Goal: Task Accomplishment & Management: Manage account settings

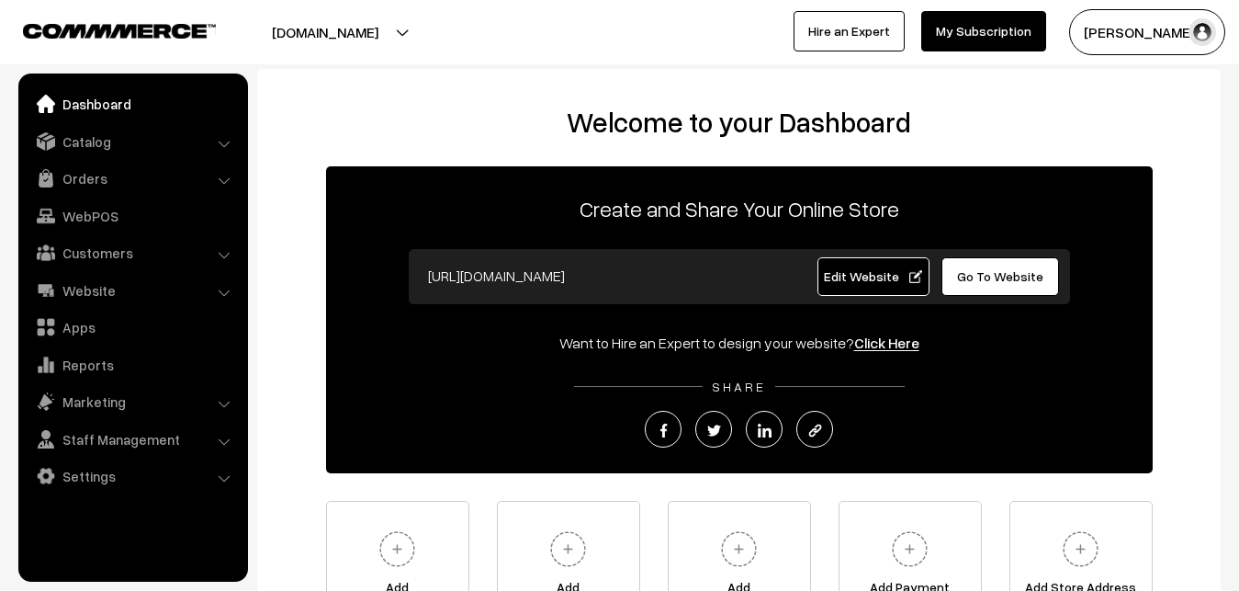
click at [95, 170] on link "Orders" at bounding box center [132, 178] width 219 height 33
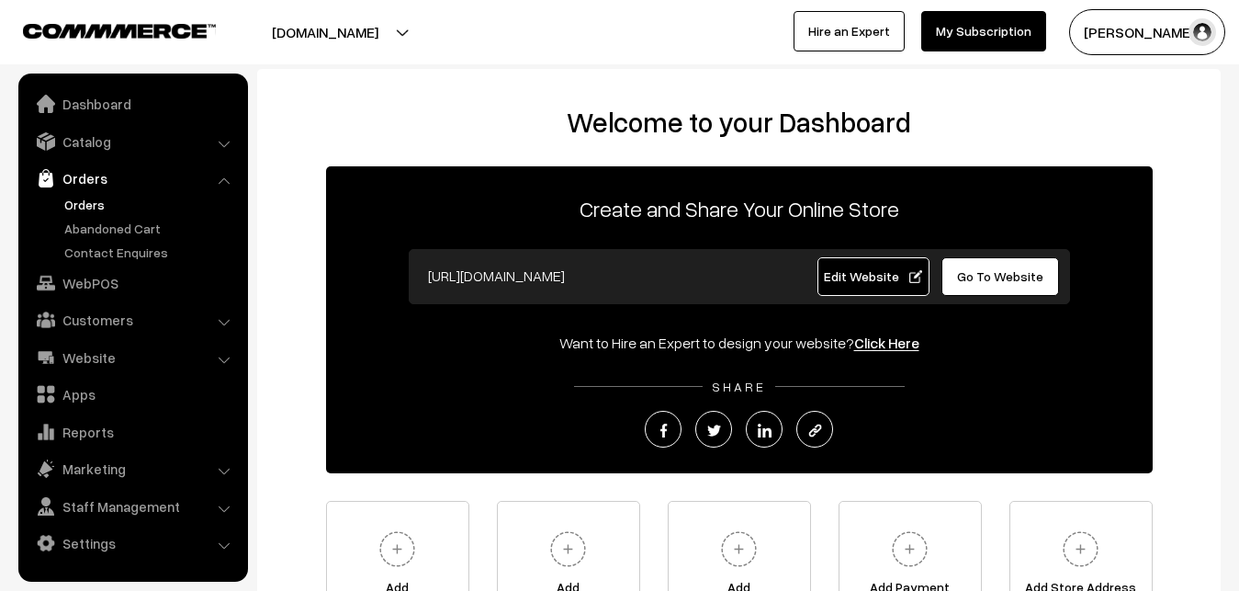
click at [90, 199] on link "Orders" at bounding box center [151, 204] width 182 height 19
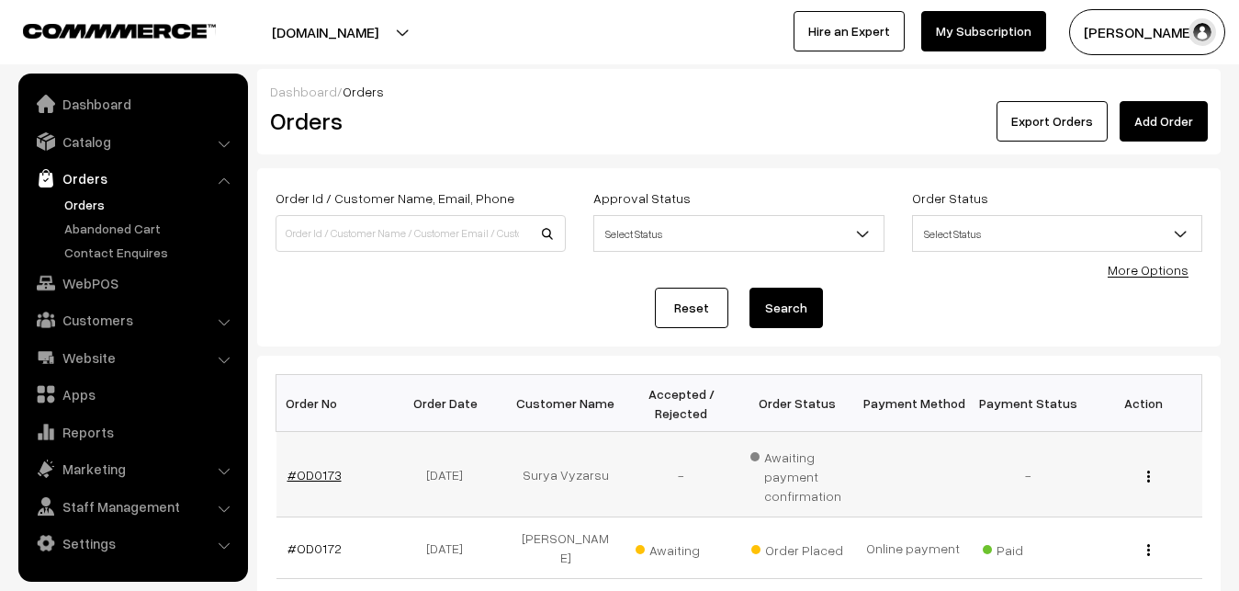
click at [288, 474] on link "#OD0173" at bounding box center [314, 475] width 54 height 16
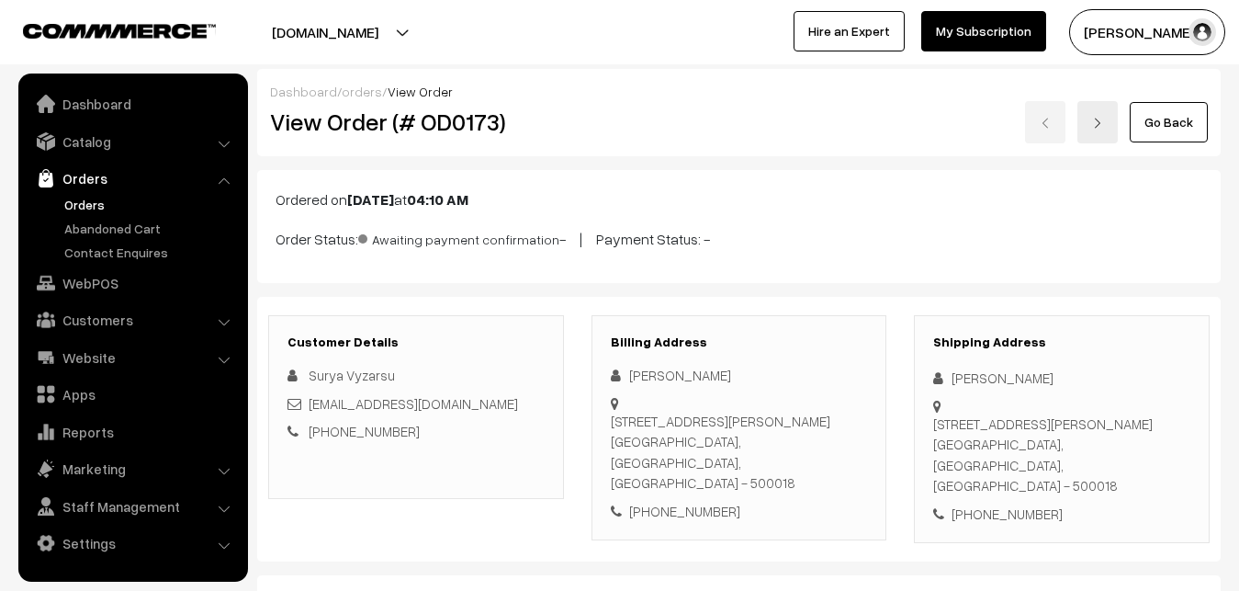
click at [89, 208] on link "Orders" at bounding box center [151, 204] width 182 height 19
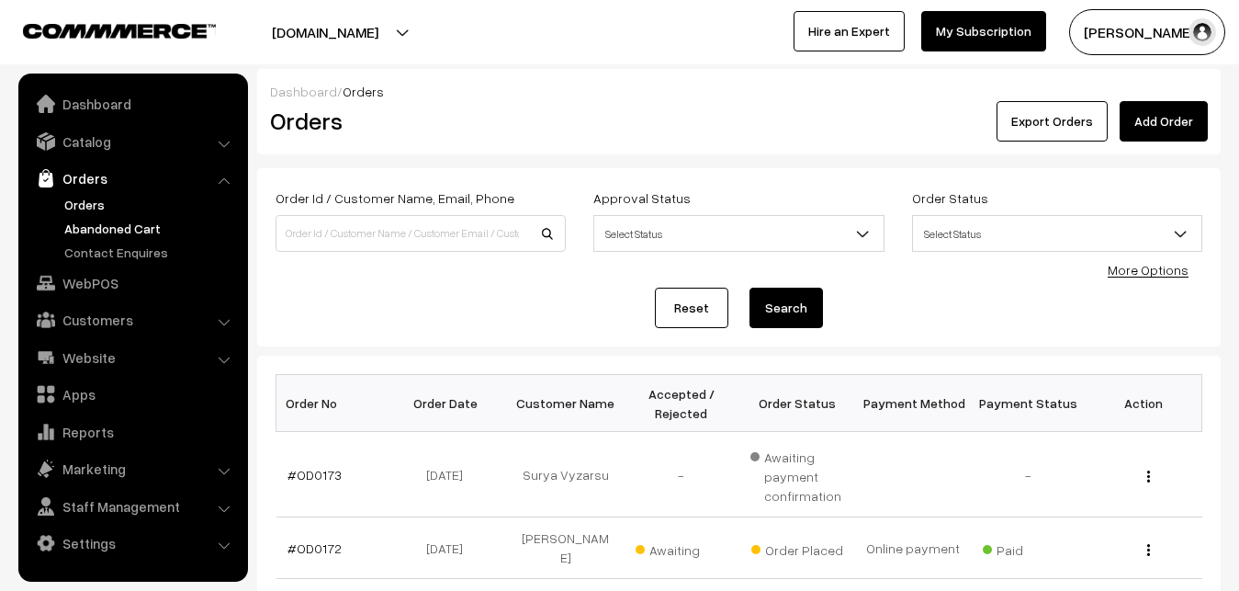
click at [92, 226] on link "Abandoned Cart" at bounding box center [151, 228] width 182 height 19
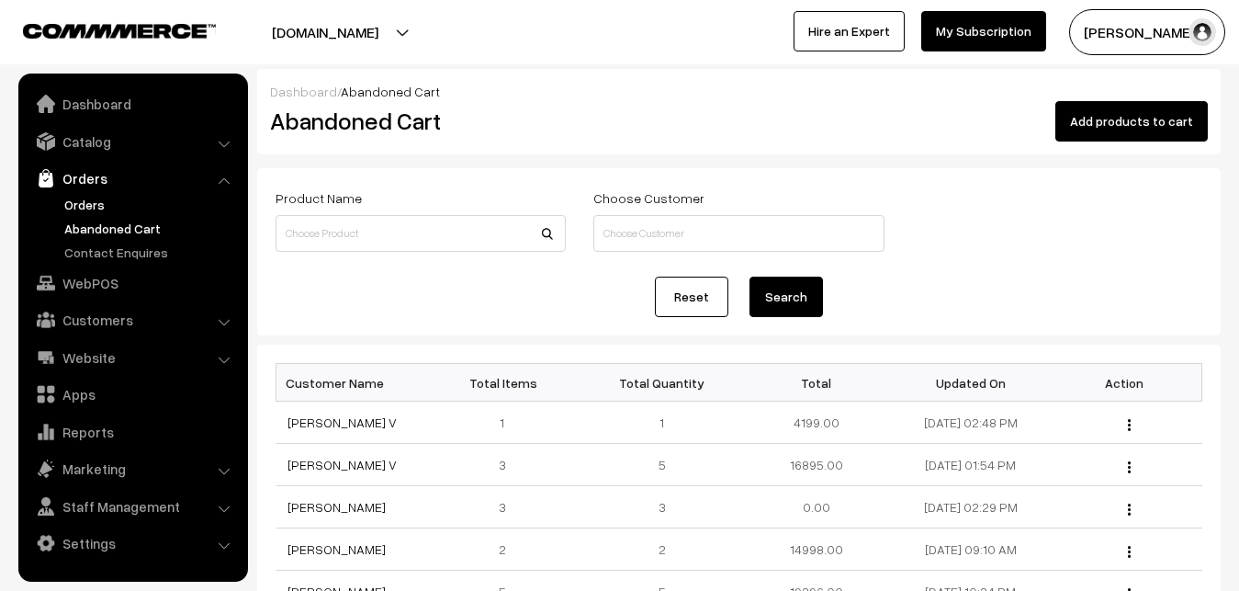
click at [76, 200] on link "Orders" at bounding box center [151, 204] width 182 height 19
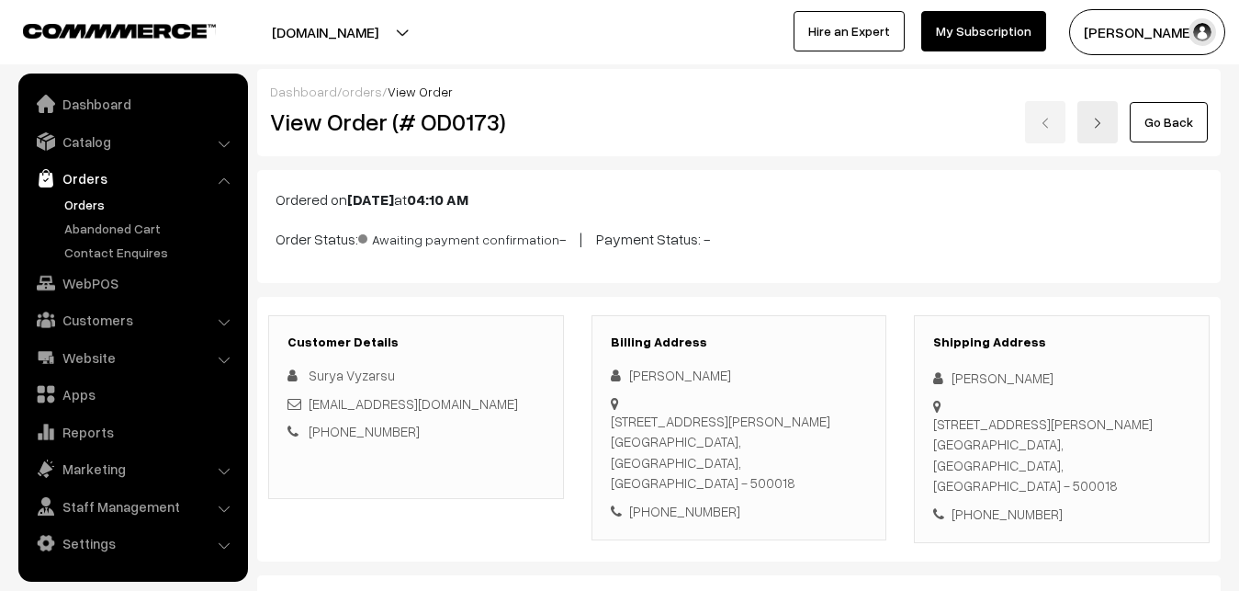
click at [1110, 24] on button "Radha Krishna" at bounding box center [1147, 32] width 156 height 46
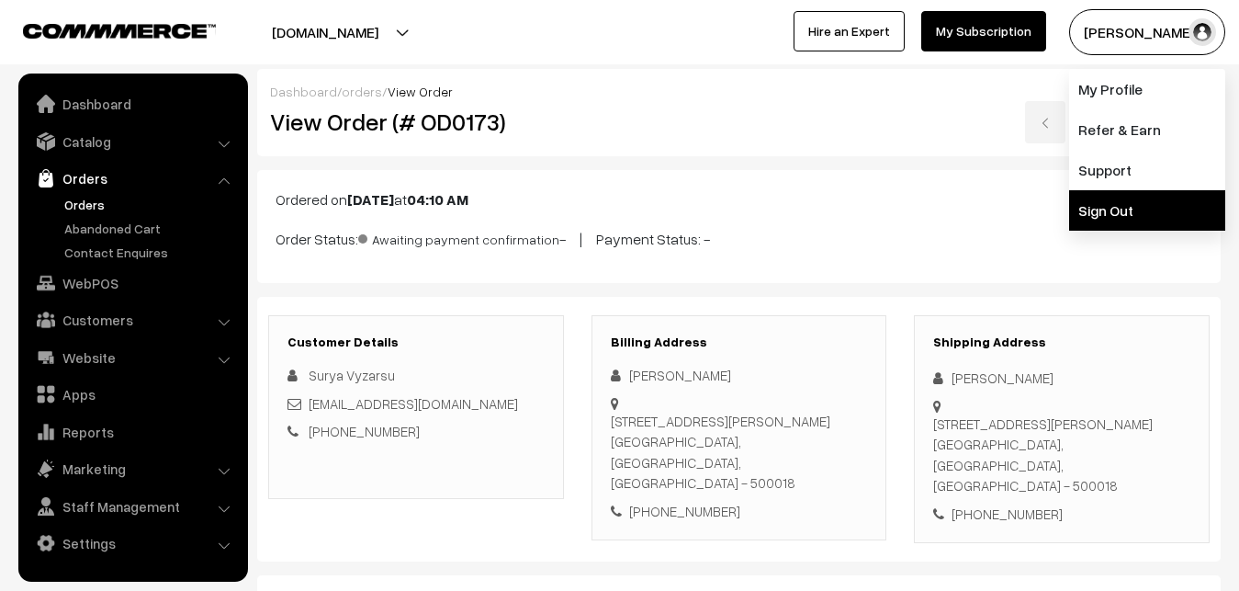
click at [1088, 224] on link "Sign Out" at bounding box center [1147, 210] width 156 height 40
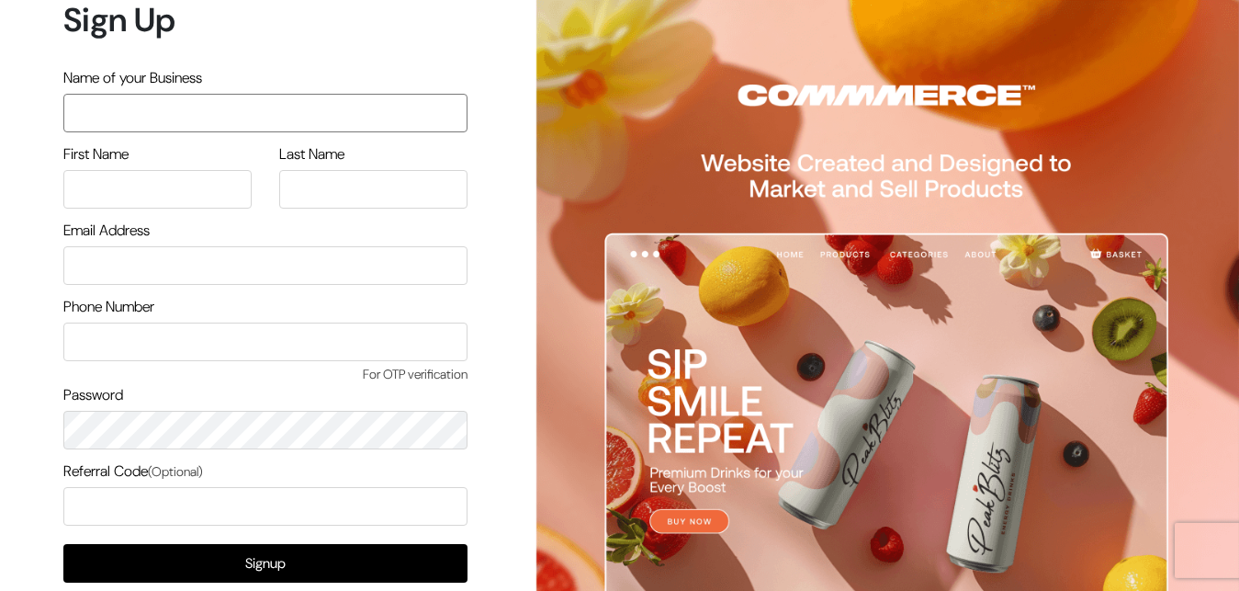
scroll to position [104, 0]
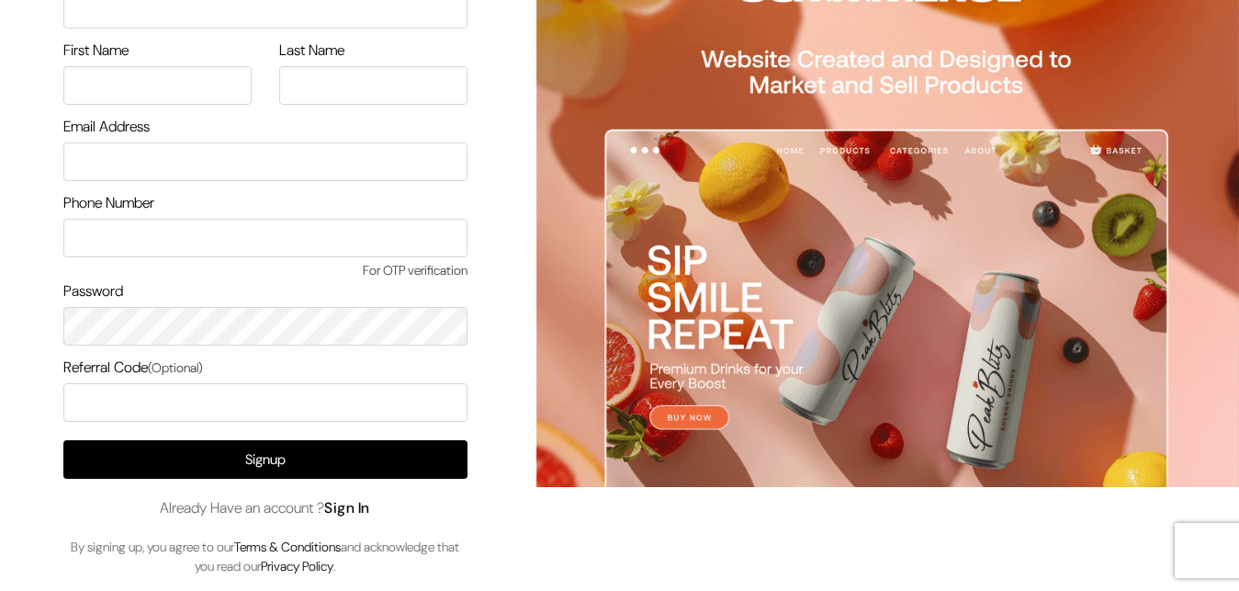
click at [347, 500] on link "Sign In" at bounding box center [347, 507] width 46 height 19
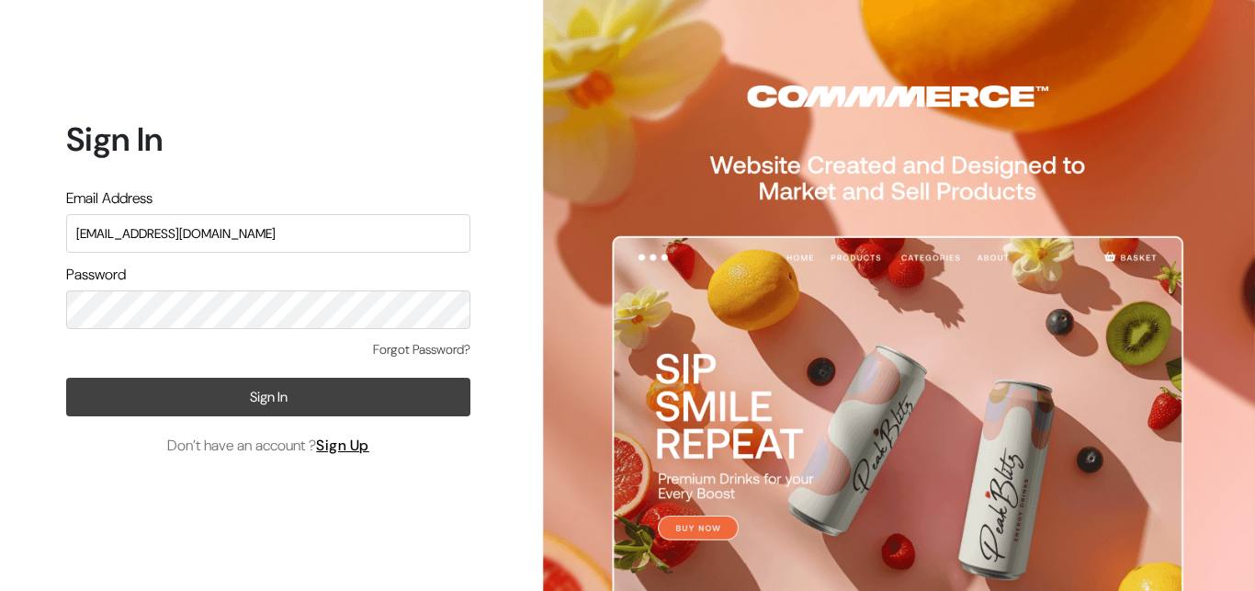
type input "ksnaturals9@gmail.com"
click at [251, 392] on button "Sign In" at bounding box center [268, 396] width 404 height 39
type input "[EMAIL_ADDRESS][DOMAIN_NAME]"
click at [263, 388] on button "Sign In" at bounding box center [268, 396] width 404 height 39
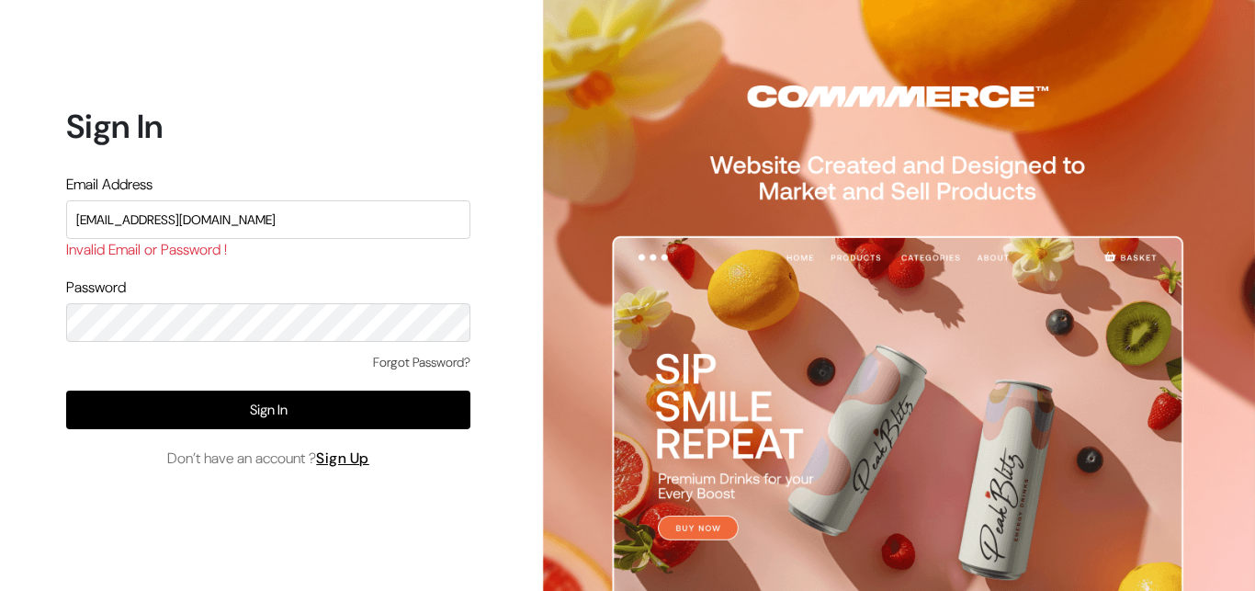
type input "ksnaturals9@gmail.com"
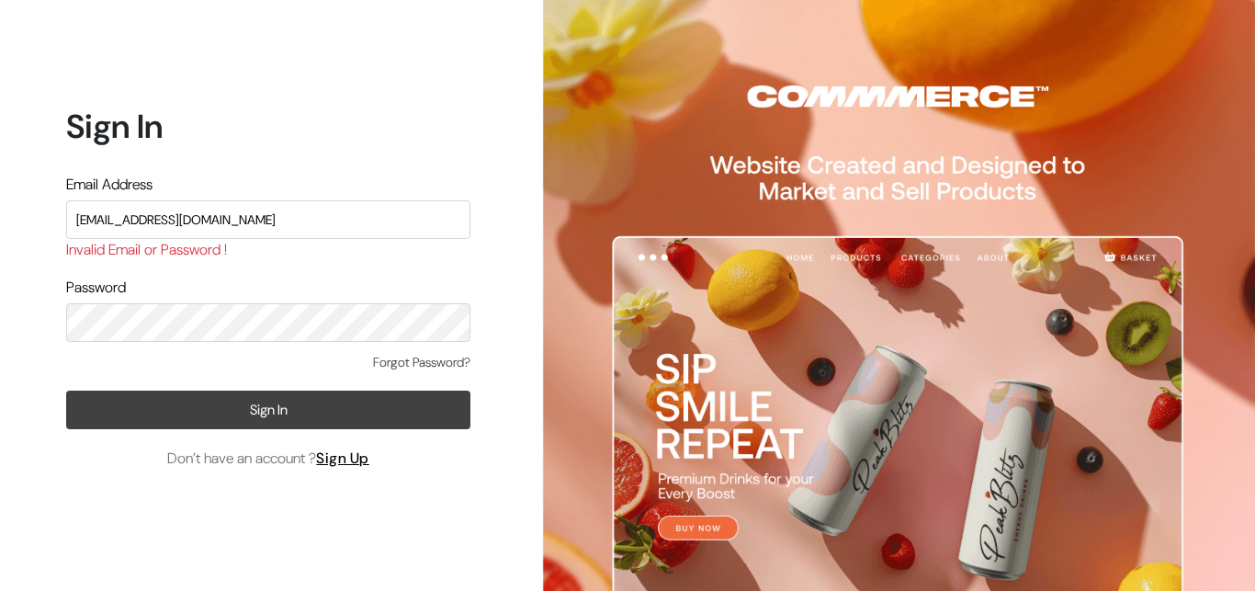
click at [244, 406] on button "Sign In" at bounding box center [268, 409] width 404 height 39
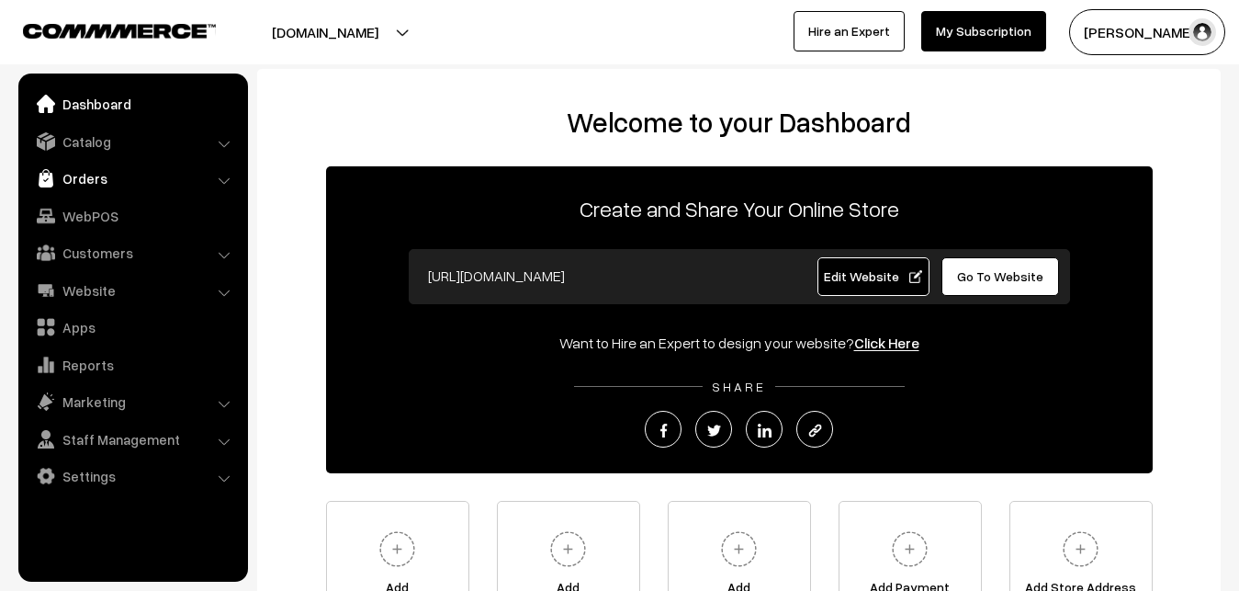
click at [86, 179] on link "Orders" at bounding box center [132, 178] width 219 height 33
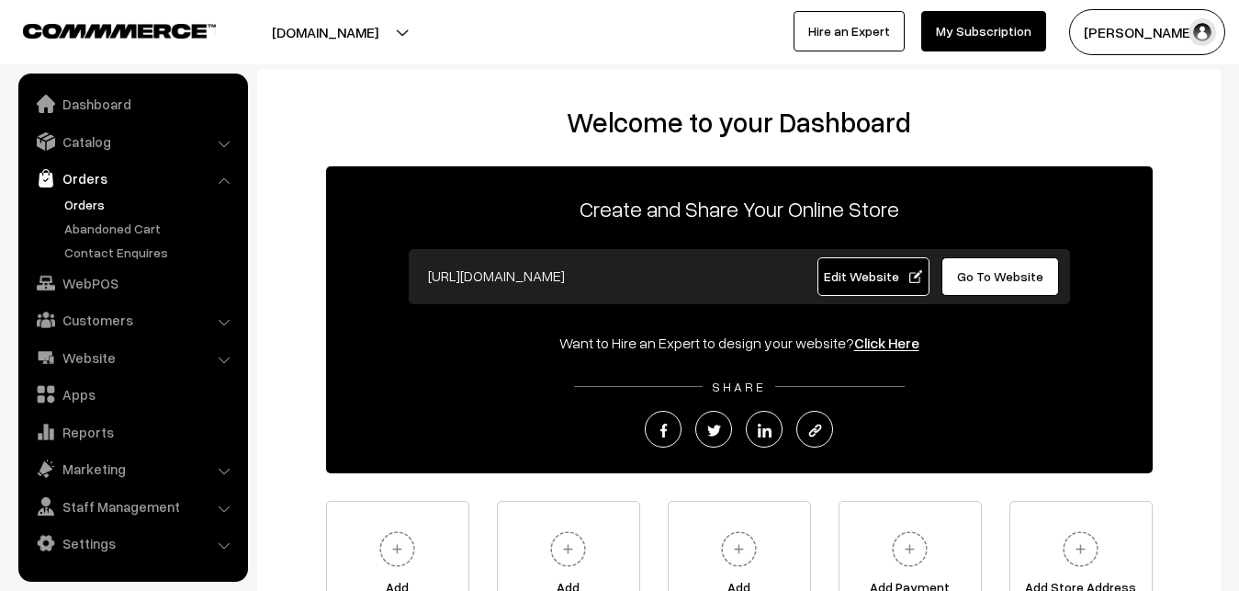
click at [86, 204] on link "Orders" at bounding box center [151, 204] width 182 height 19
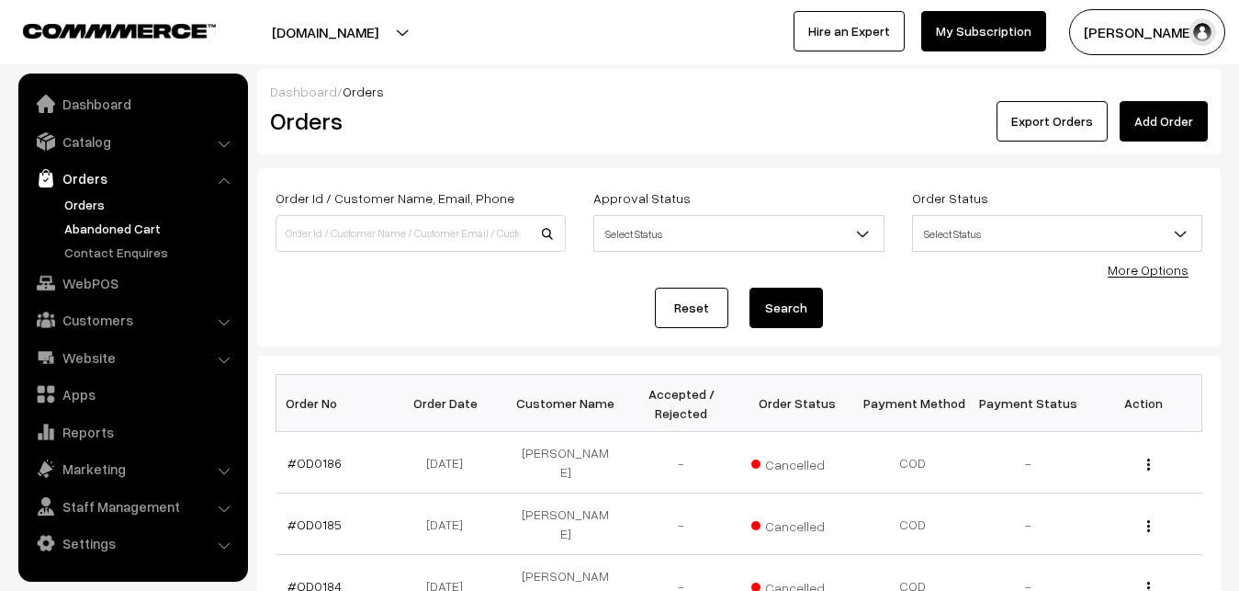
click at [88, 225] on link "Abandoned Cart" at bounding box center [151, 228] width 182 height 19
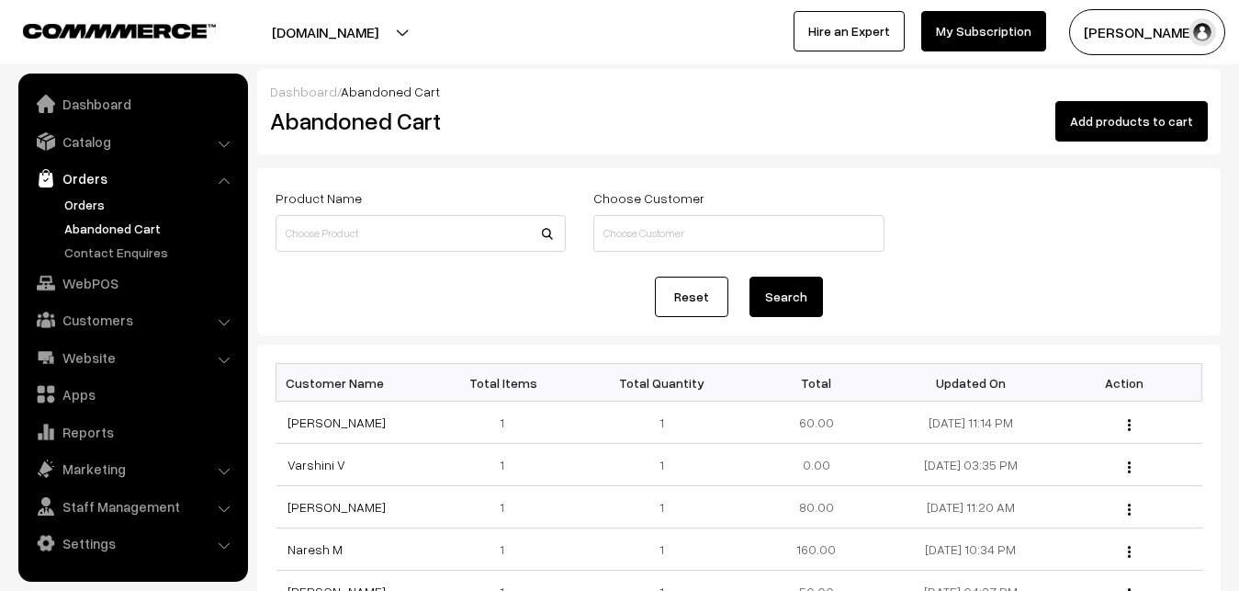
click at [83, 205] on link "Orders" at bounding box center [151, 204] width 182 height 19
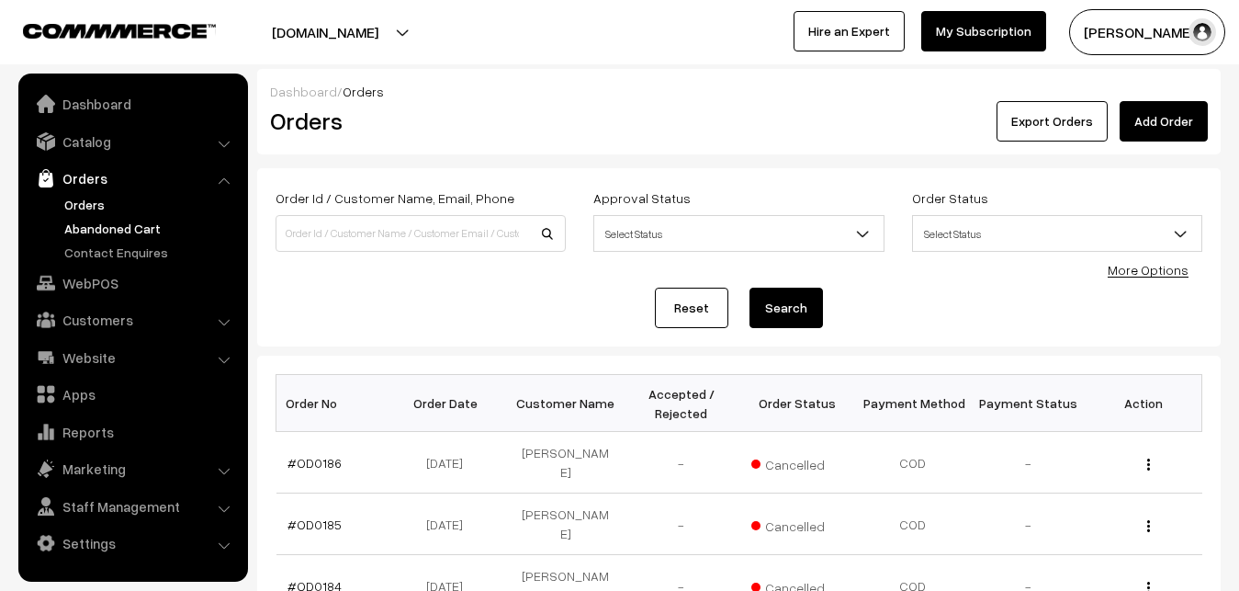
click at [120, 230] on link "Abandoned Cart" at bounding box center [151, 228] width 182 height 19
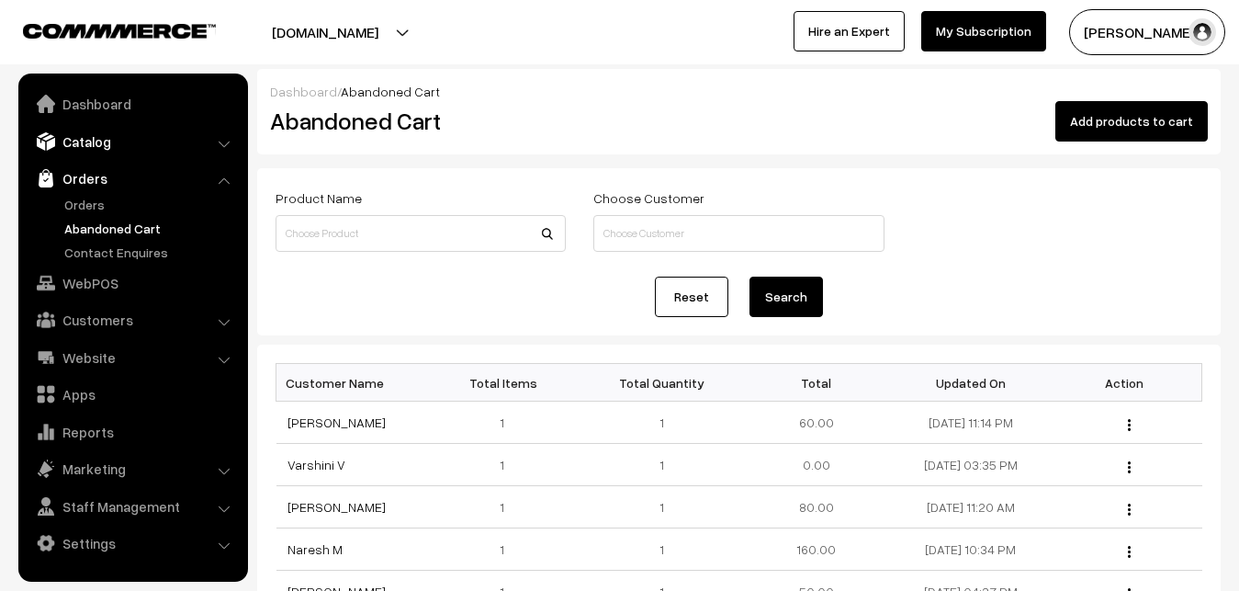
click at [98, 143] on link "Catalog" at bounding box center [132, 141] width 219 height 33
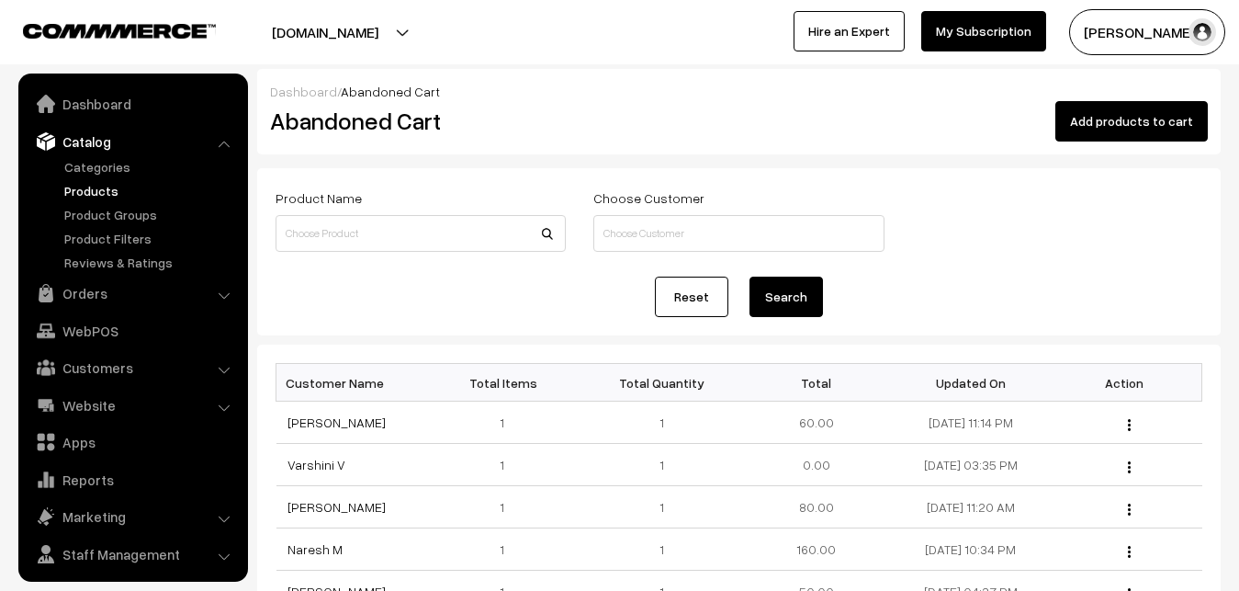
click at [103, 186] on link "Products" at bounding box center [151, 190] width 182 height 19
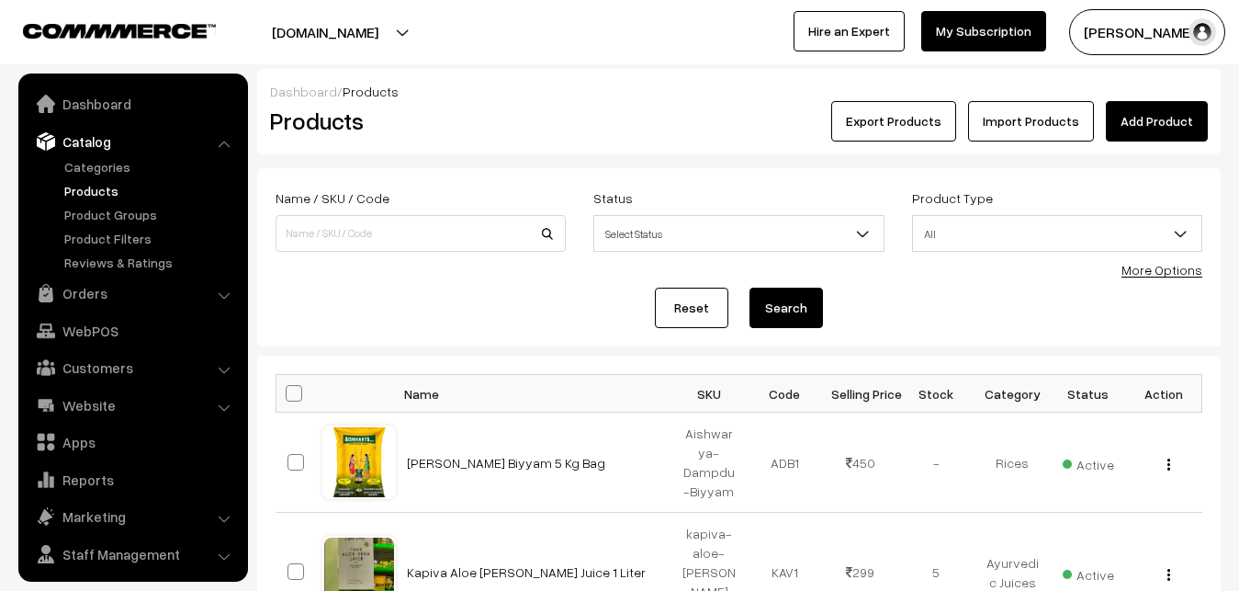
scroll to position [44, 0]
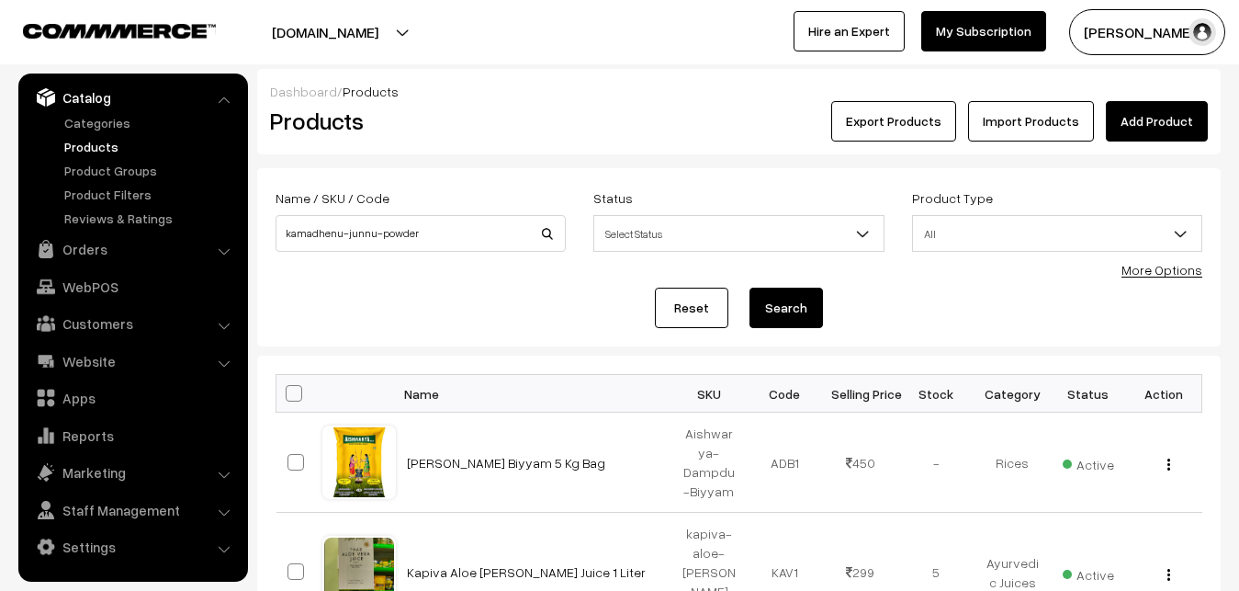
type input "kamadhenu-junnu-powder"
click at [772, 299] on button "Search" at bounding box center [785, 307] width 73 height 40
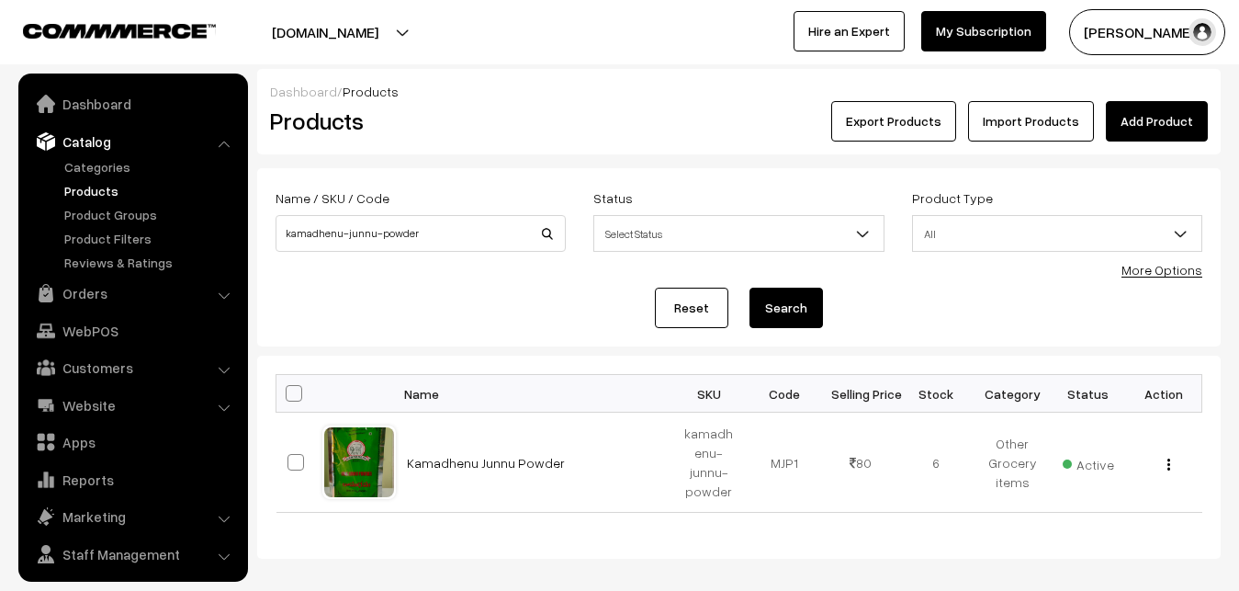
scroll to position [44, 0]
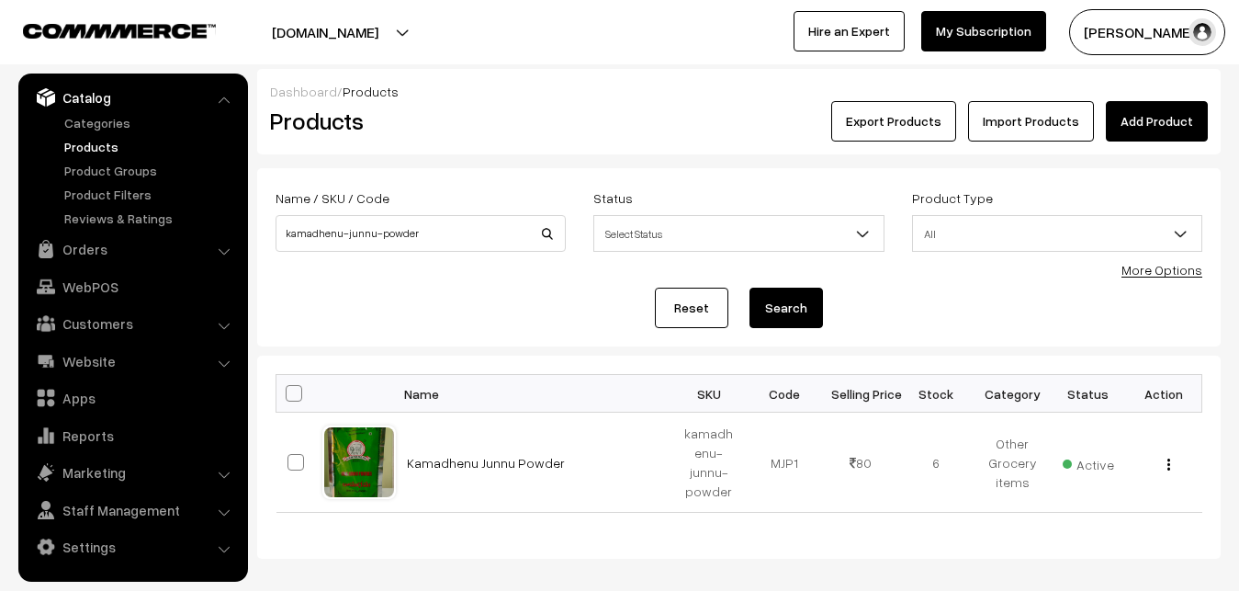
click at [493, 464] on link "Kamadhenu Junnu Powder" at bounding box center [486, 463] width 158 height 16
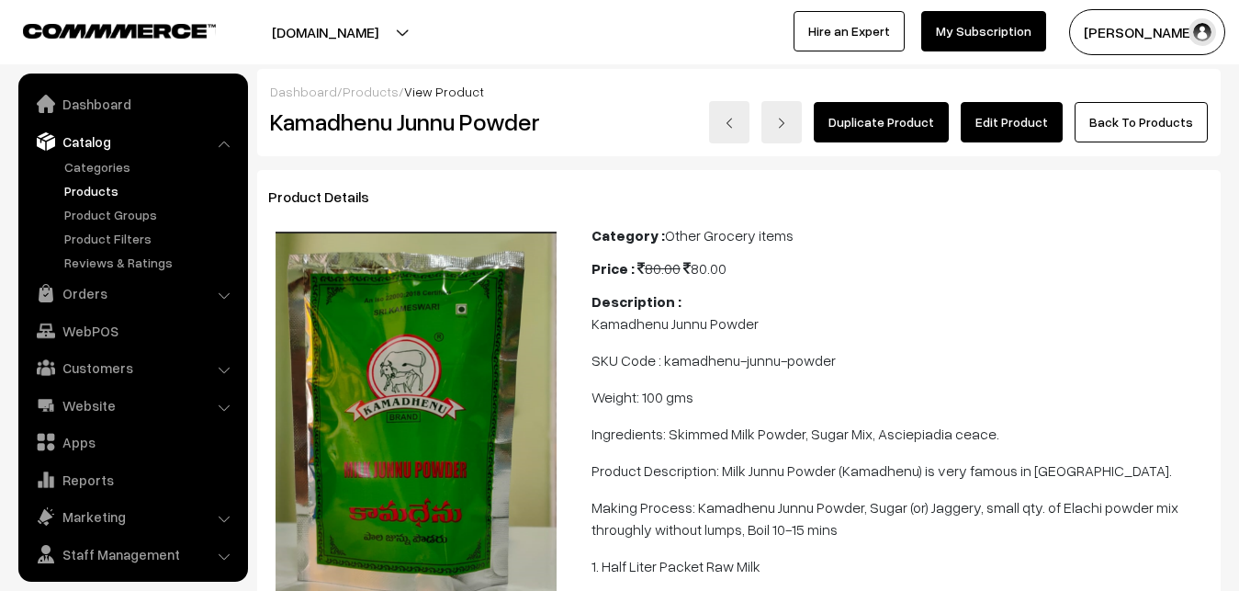
scroll to position [44, 0]
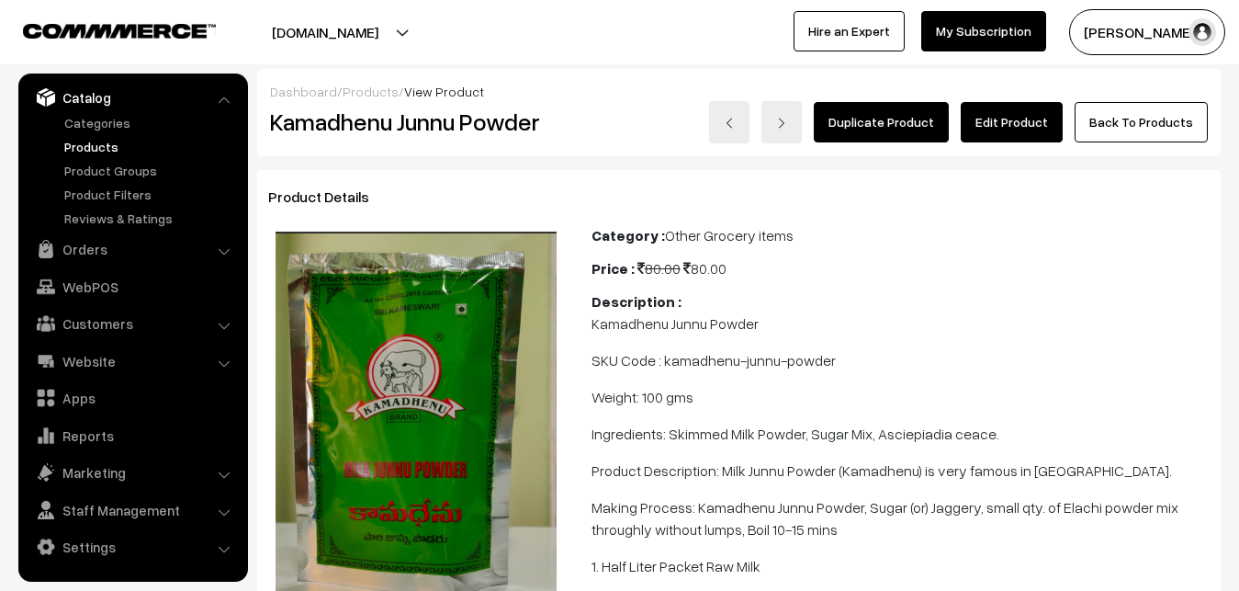
click at [1003, 127] on link "Edit Product" at bounding box center [1012, 122] width 102 height 40
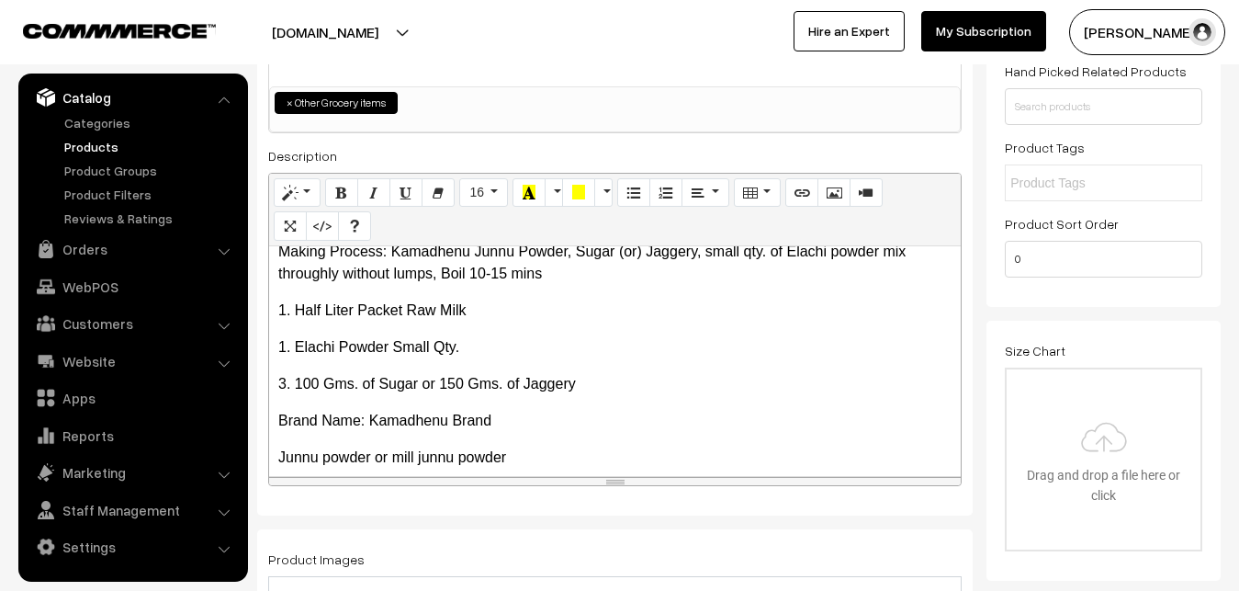
scroll to position [215, 0]
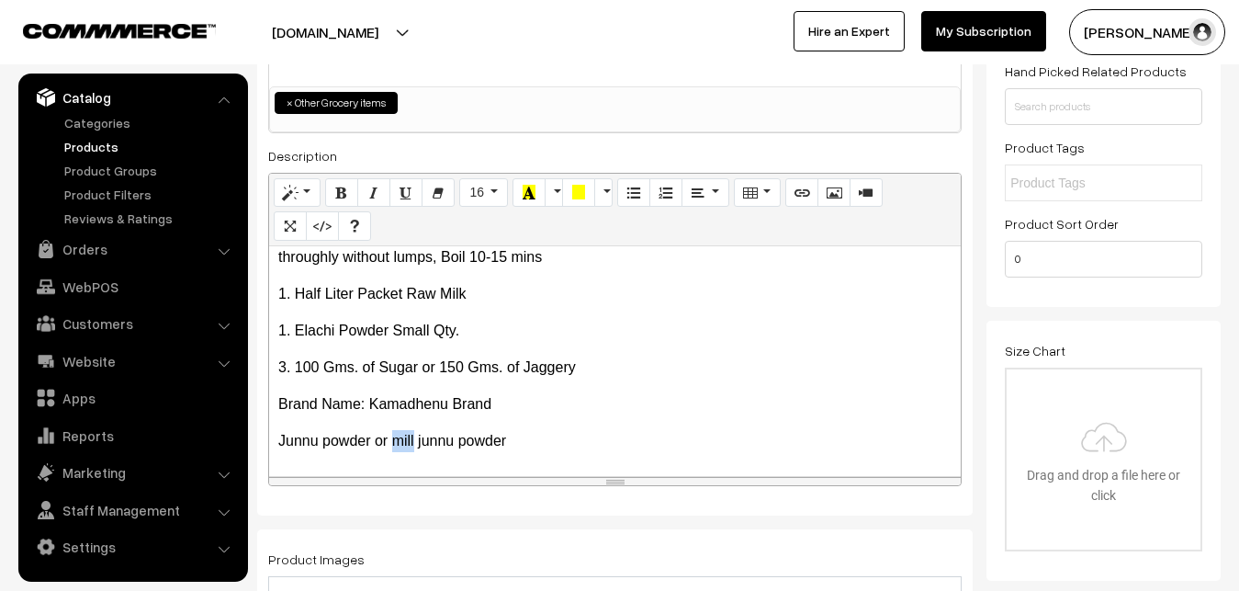
drag, startPoint x: 394, startPoint y: 441, endPoint x: 413, endPoint y: 441, distance: 19.3
click at [413, 441] on p "Junnu powder or mill junnu powder" at bounding box center [614, 441] width 673 height 22
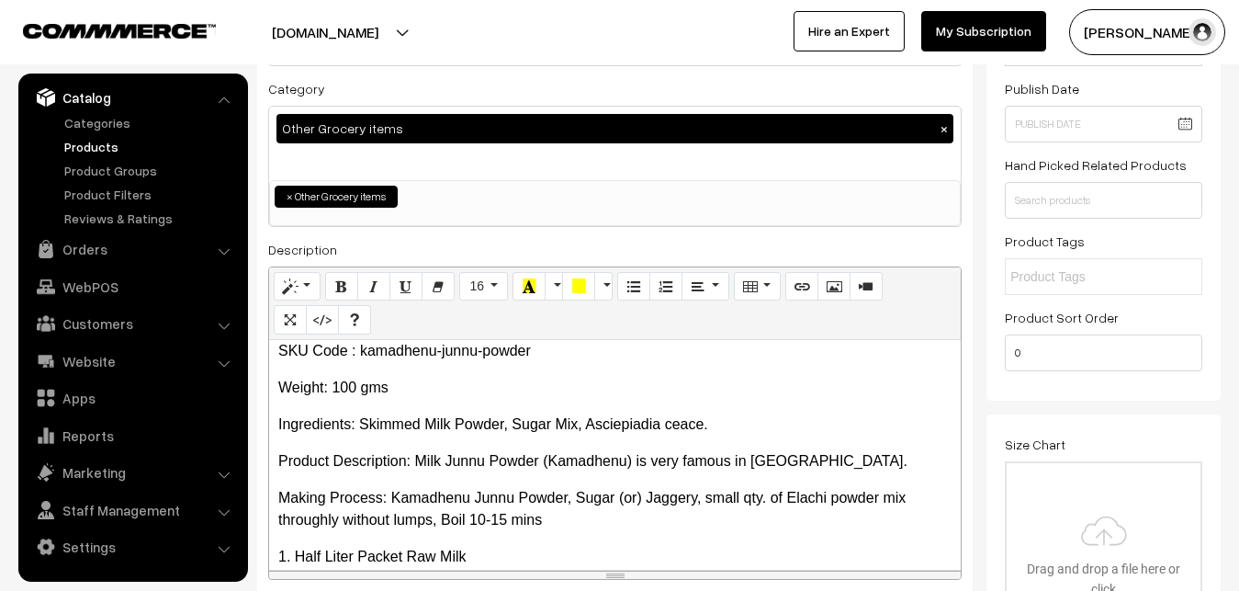
scroll to position [28, 0]
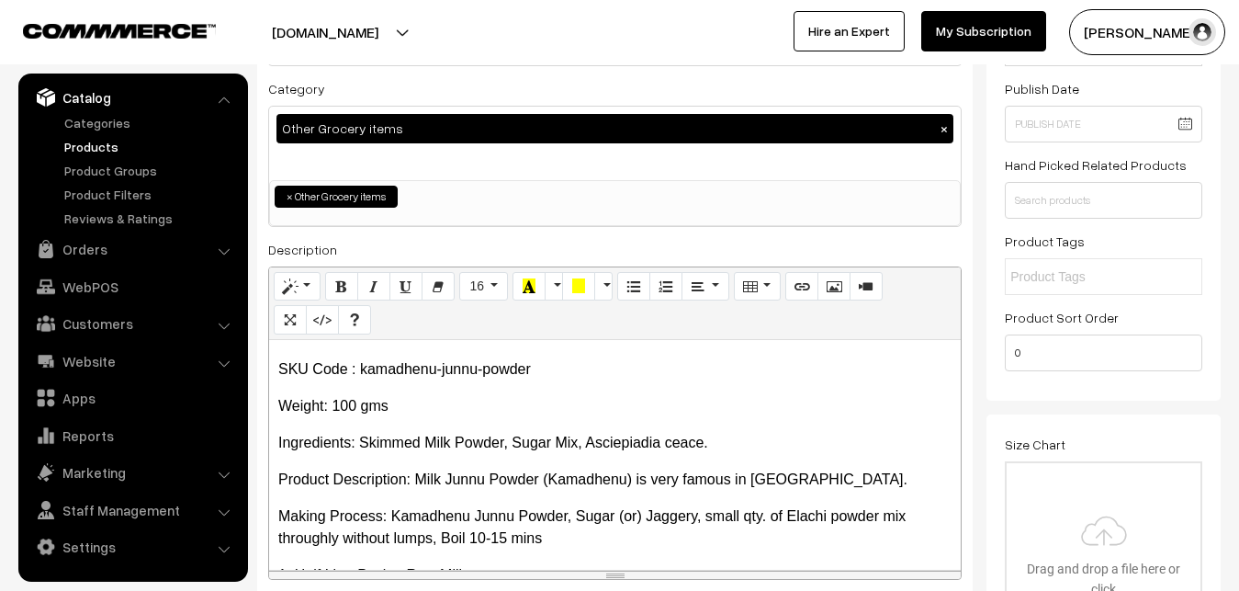
click at [678, 400] on p "Weight: 100 gms" at bounding box center [614, 406] width 673 height 22
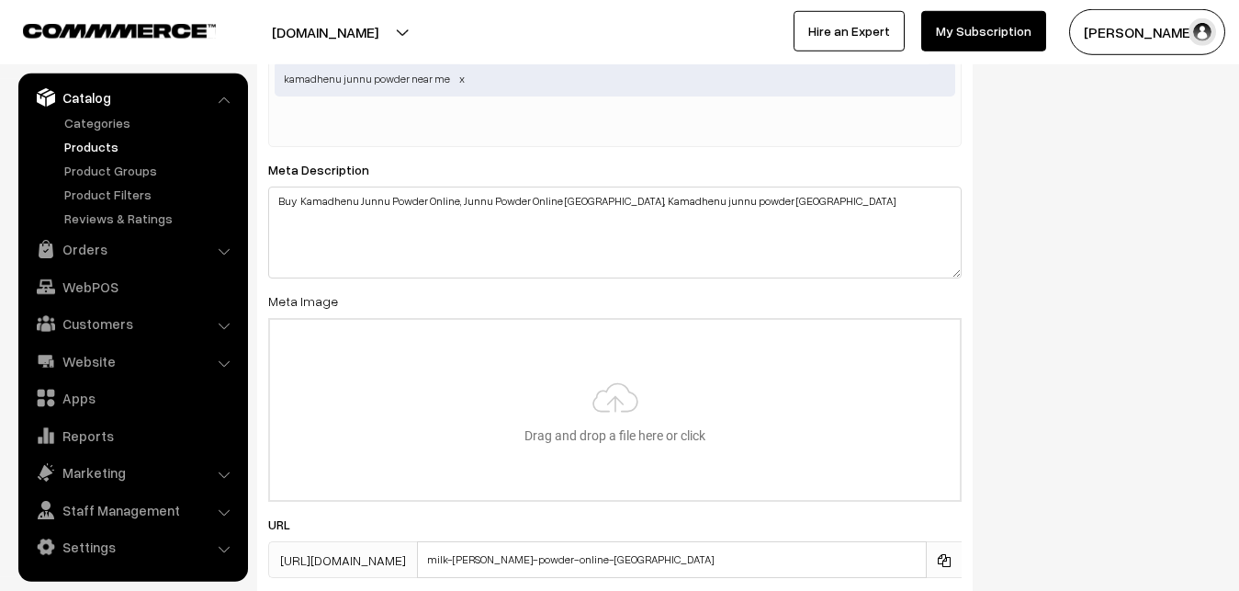
scroll to position [2810, 0]
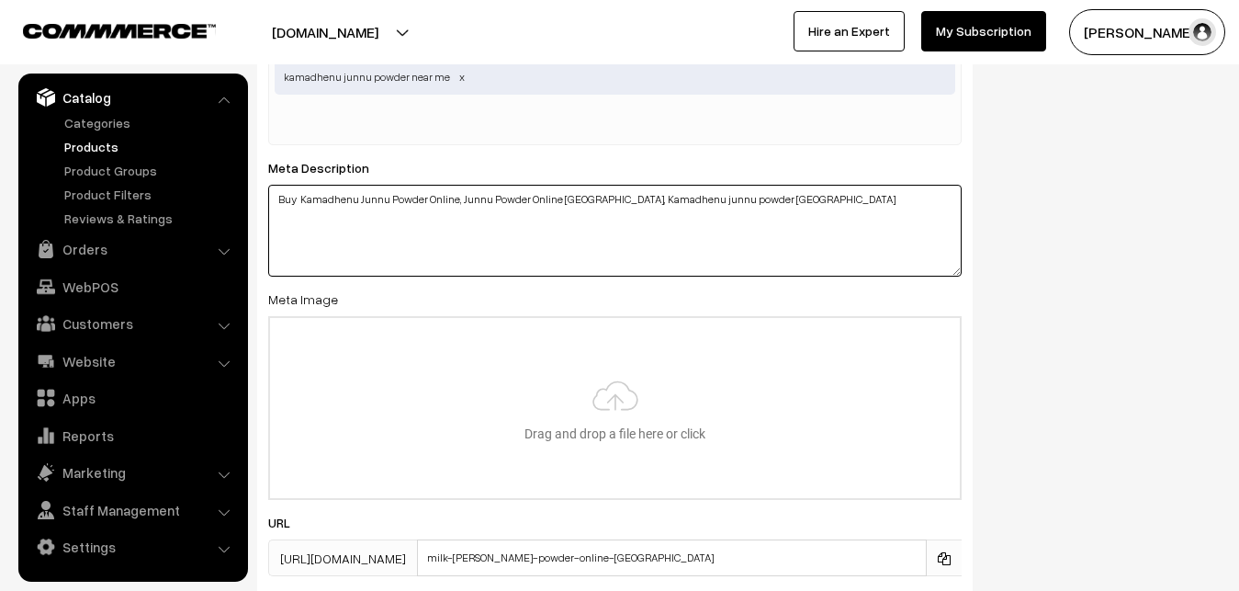
click at [793, 201] on textarea "Buy Kamadhenu Junnu Powder Online, Junnu Powder Online Hyderabad, Kamadhenu jun…" at bounding box center [614, 231] width 693 height 92
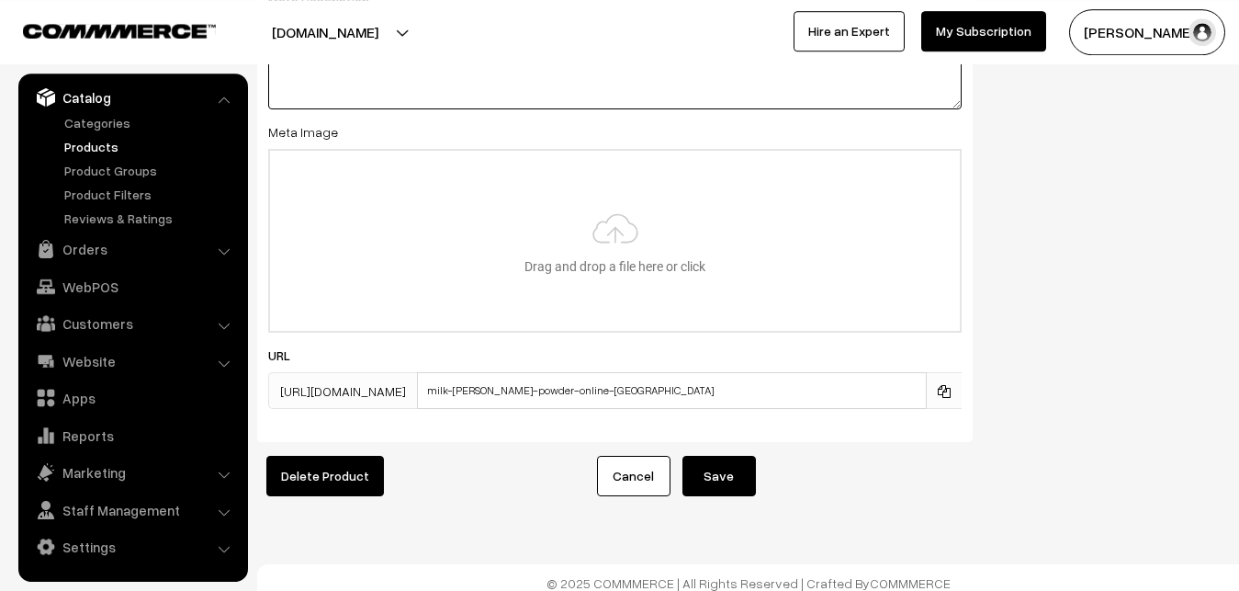
scroll to position [2990, 0]
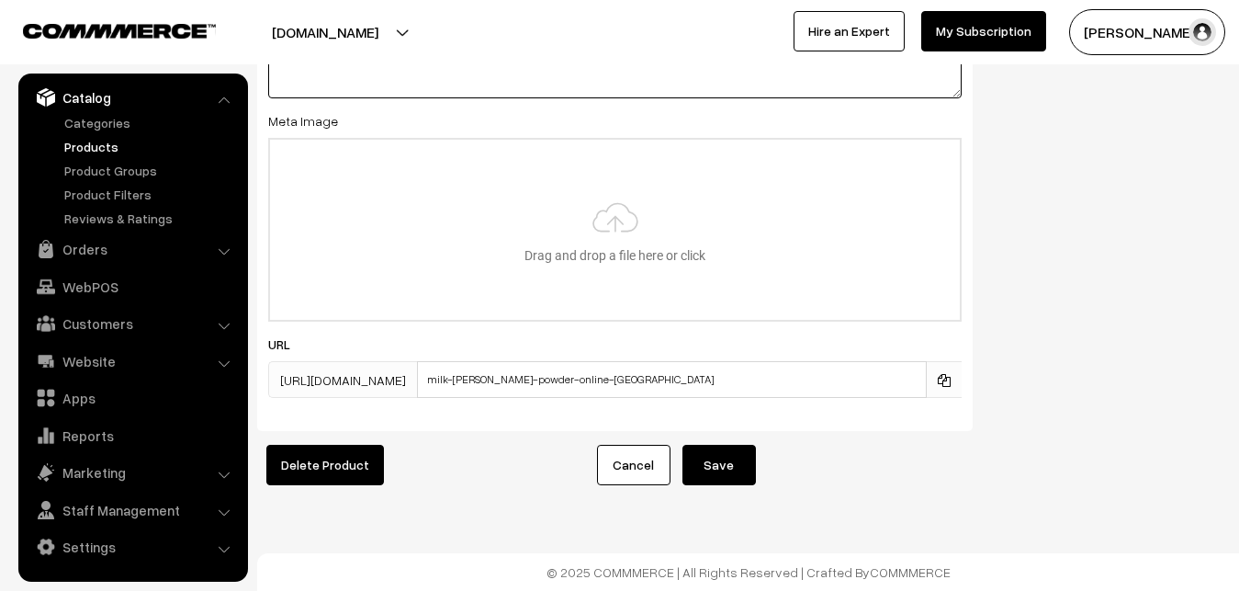
type textarea "Buy Kamadhenu Junnu Powder Online, Junnu Powder Online Hyderabad, Kamadhenu jun…"
click at [725, 451] on button "Save" at bounding box center [718, 464] width 73 height 40
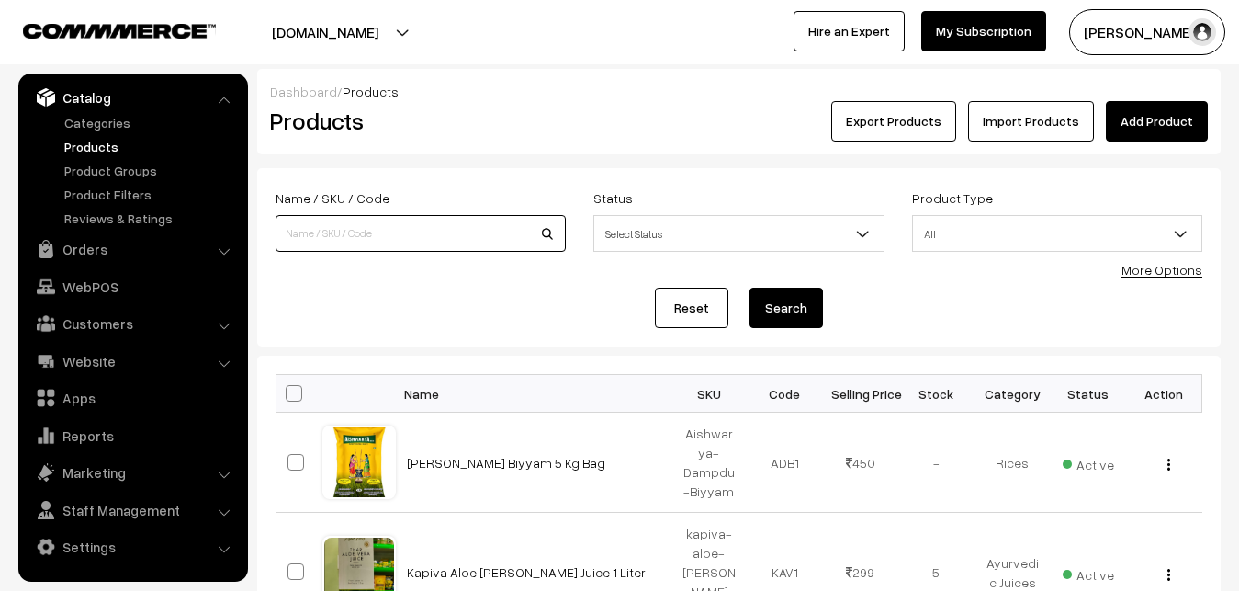
paste input "To: [PERSON_NAME] [STREET_ADDRESS][PERSON_NAME] Mobile: [PHONE_NUMBER] From: RK…"
type input "To: [PERSON_NAME] [STREET_ADDRESS][PERSON_NAME] Mobile: [PHONE_NUMBER] From: RK…"
